Goal: Transaction & Acquisition: Purchase product/service

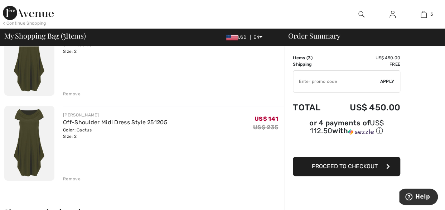
scroll to position [179, 0]
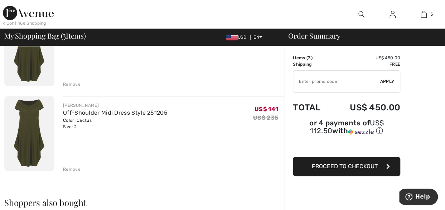
click at [70, 167] on div "Remove" at bounding box center [72, 169] width 18 height 6
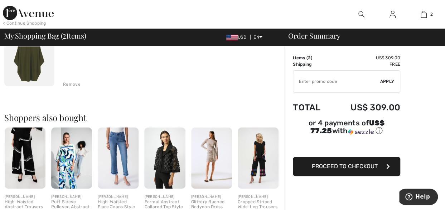
click at [328, 80] on input "TEXT" at bounding box center [336, 81] width 87 height 21
type input "EXTRA15"
click at [388, 80] on span "Apply" at bounding box center [387, 81] width 14 height 6
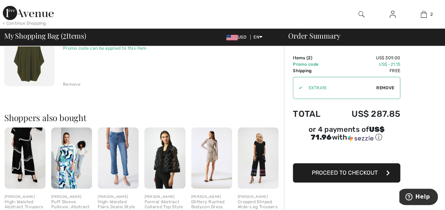
click at [362, 175] on span "Proceed to Checkout" at bounding box center [345, 173] width 66 height 7
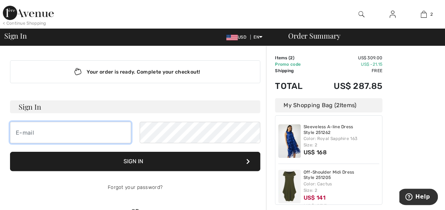
click at [93, 136] on input "email" at bounding box center [70, 132] width 121 height 21
type input "[EMAIL_ADDRESS][DOMAIN_NAME]"
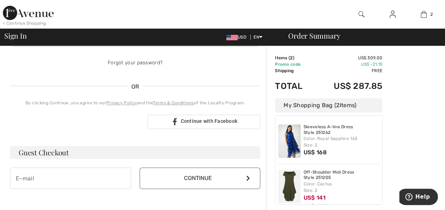
scroll to position [143, 0]
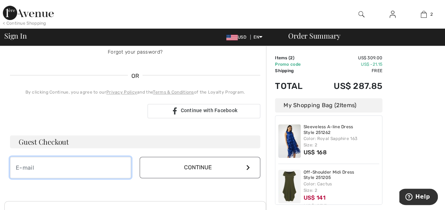
click at [108, 168] on input "email" at bounding box center [70, 167] width 121 height 21
type input "camuirnp@gmail.com"
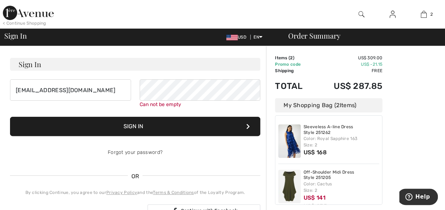
scroll to position [36, 0]
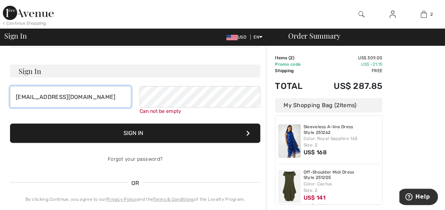
drag, startPoint x: 84, startPoint y: 96, endPoint x: 3, endPoint y: 93, distance: 80.5
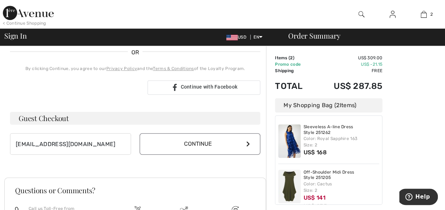
scroll to position [179, 0]
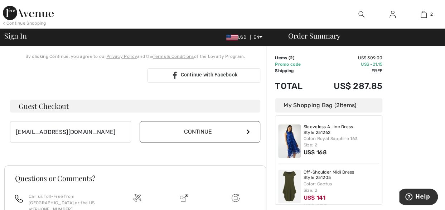
click at [246, 131] on icon at bounding box center [248, 132] width 4 height 6
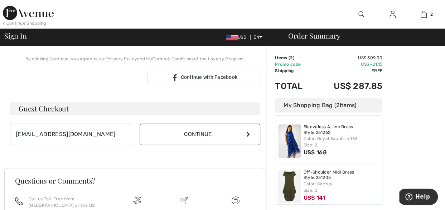
scroll to position [171, 0]
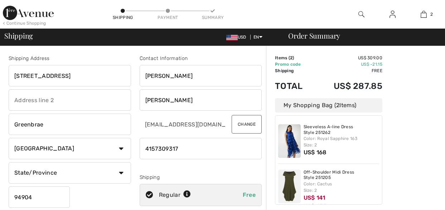
select select "US"
click at [121, 174] on select "State/Province Alabama Alaska American Samoa Arizona Arkansas California Colora…" at bounding box center [70, 172] width 122 height 21
select select "CA"
click at [9, 162] on select "State/Province Alabama Alaska American Samoa Arizona Arkansas California Colora…" at bounding box center [70, 172] width 122 height 21
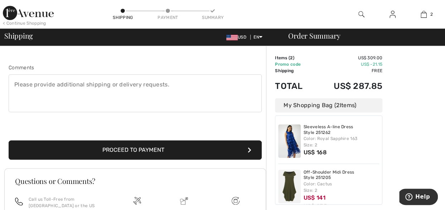
scroll to position [215, 0]
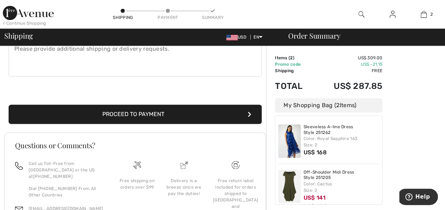
click at [158, 114] on button "Proceed to Payment" at bounding box center [135, 114] width 253 height 19
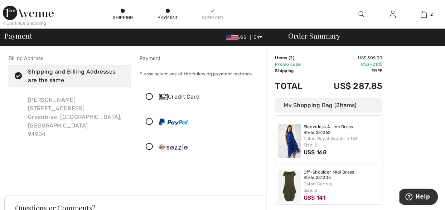
click at [149, 97] on icon at bounding box center [149, 97] width 19 height 8
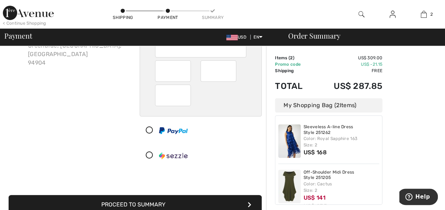
scroll to position [107, 0]
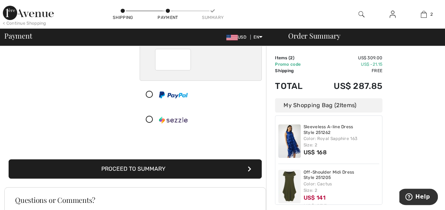
click at [203, 169] on button "Proceed to Summary" at bounding box center [135, 169] width 253 height 19
click at [155, 170] on button "Proceed to Summary" at bounding box center [135, 169] width 253 height 19
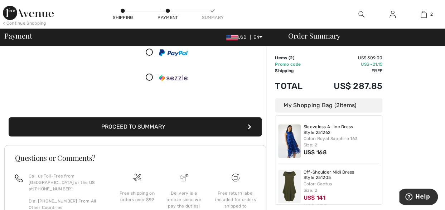
scroll to position [208, 0]
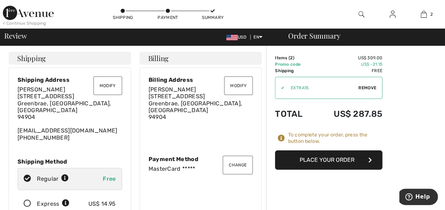
click at [340, 162] on button "Place Your Order" at bounding box center [328, 160] width 107 height 19
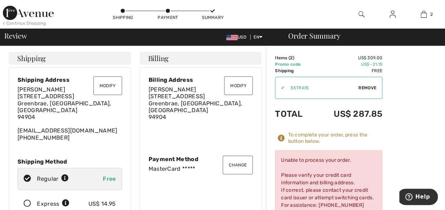
click at [244, 157] on button "Change" at bounding box center [237, 165] width 30 height 19
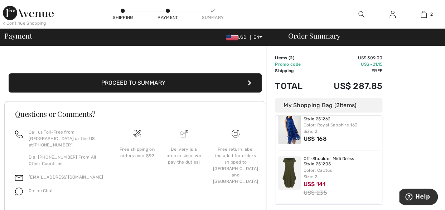
scroll to position [208, 0]
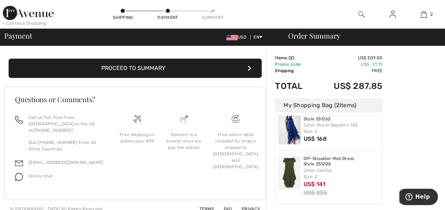
click at [251, 67] on icon "submit" at bounding box center [250, 68] width 4 height 6
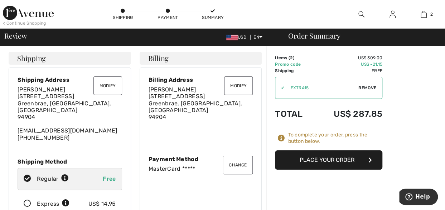
click at [323, 160] on button "Place Your Order" at bounding box center [328, 160] width 107 height 19
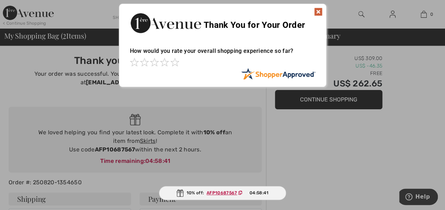
click at [318, 12] on img at bounding box center [318, 12] width 9 height 9
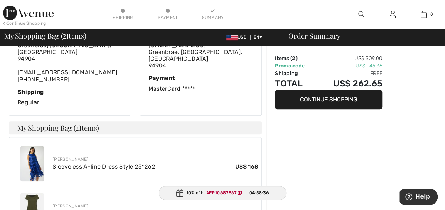
scroll to position [250, 0]
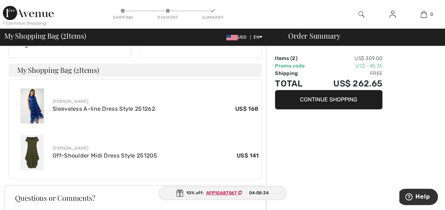
click at [36, 94] on img at bounding box center [32, 105] width 24 height 35
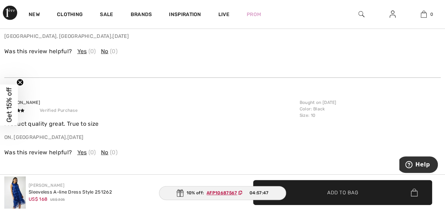
scroll to position [1037, 0]
